Goal: Find specific page/section: Find specific page/section

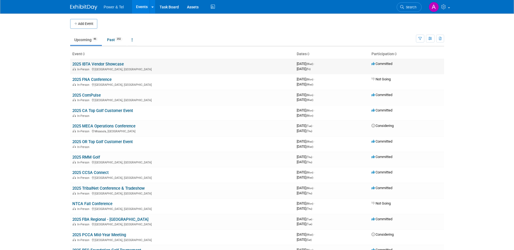
click at [116, 62] on link "2025 IBTA Vendor Showcase" at bounding box center [97, 64] width 51 height 5
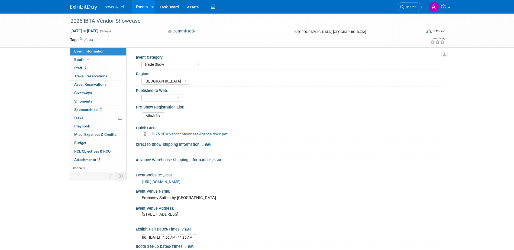
select select "Trade Show"
select select "[GEOGRAPHIC_DATA]"
click at [102, 108] on span "2" at bounding box center [101, 110] width 4 height 4
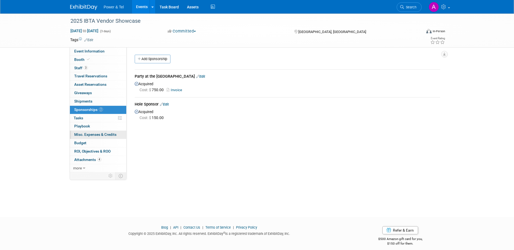
click at [99, 134] on span "Misc. Expenses & Credits 0" at bounding box center [95, 135] width 42 height 4
